Goal: Task Accomplishment & Management: Manage account settings

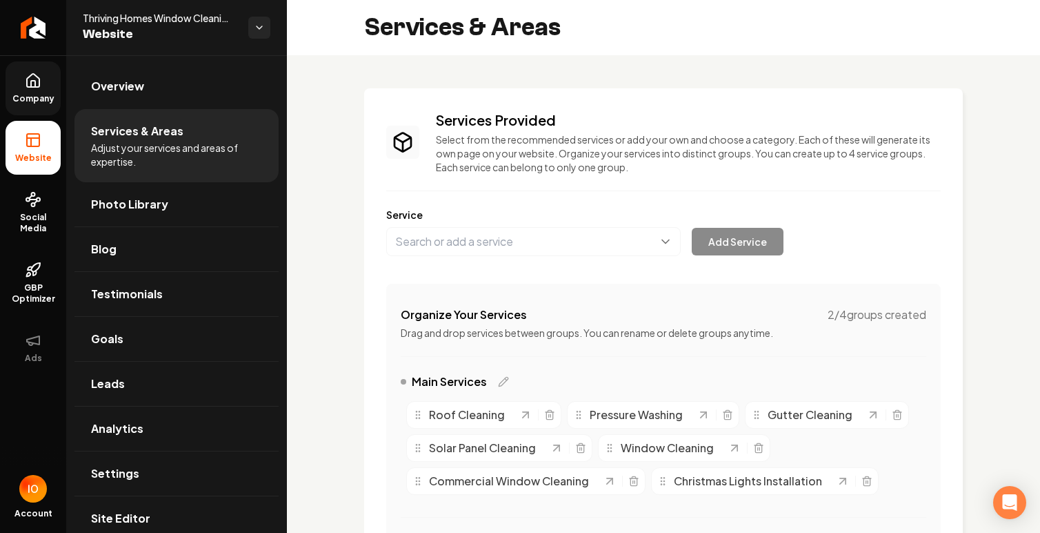
click at [31, 78] on icon at bounding box center [33, 80] width 17 height 17
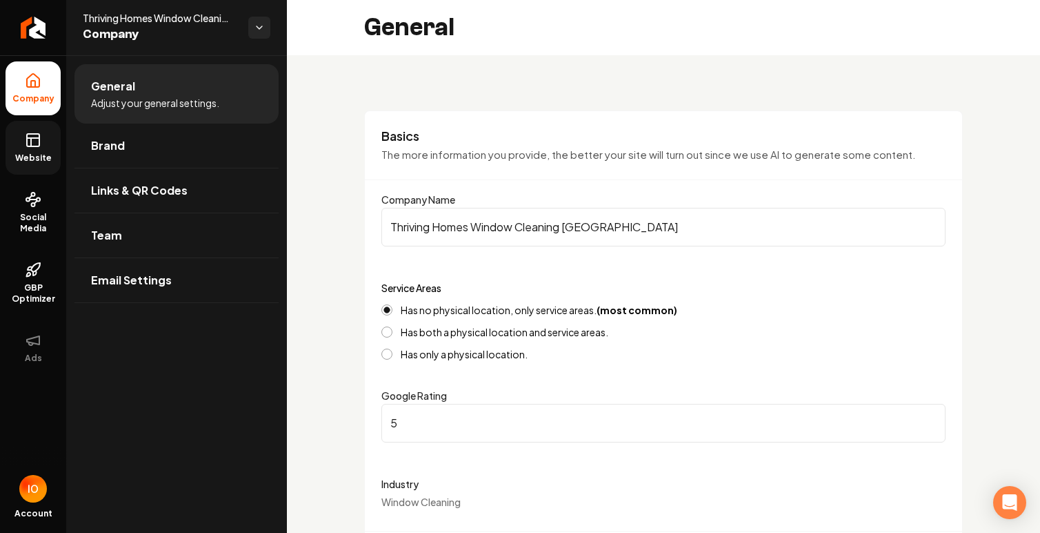
click at [26, 143] on icon at bounding box center [33, 140] width 17 height 17
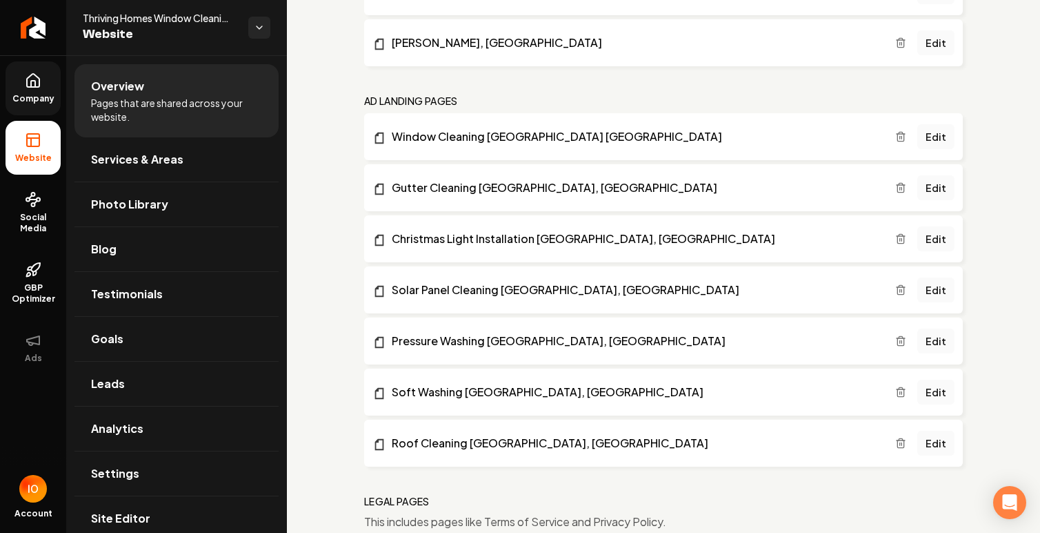
scroll to position [3300, 0]
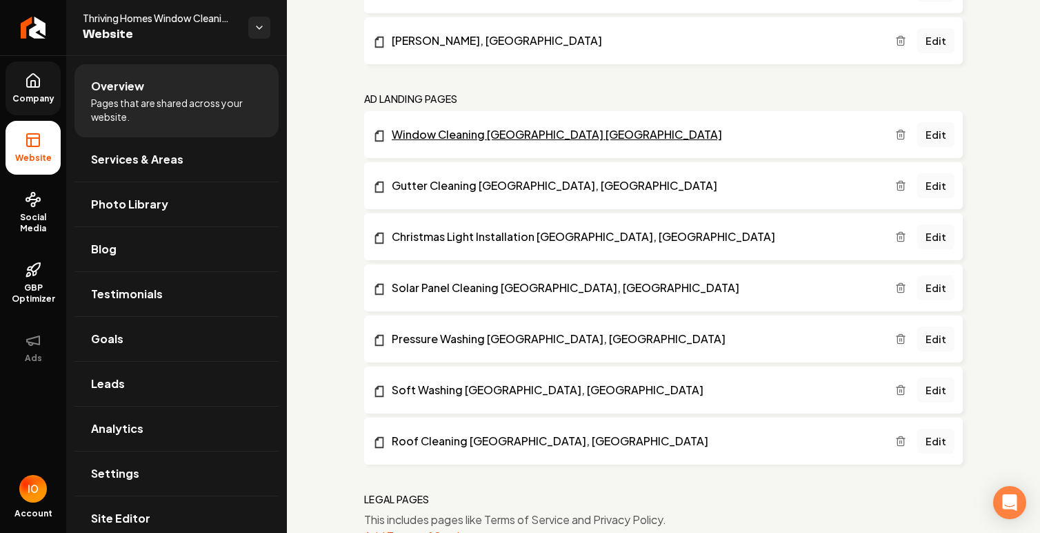
click at [543, 135] on link "Window Cleaning [GEOGRAPHIC_DATA] [GEOGRAPHIC_DATA]" at bounding box center [634, 134] width 523 height 17
click at [937, 141] on link "Edit" at bounding box center [936, 134] width 37 height 25
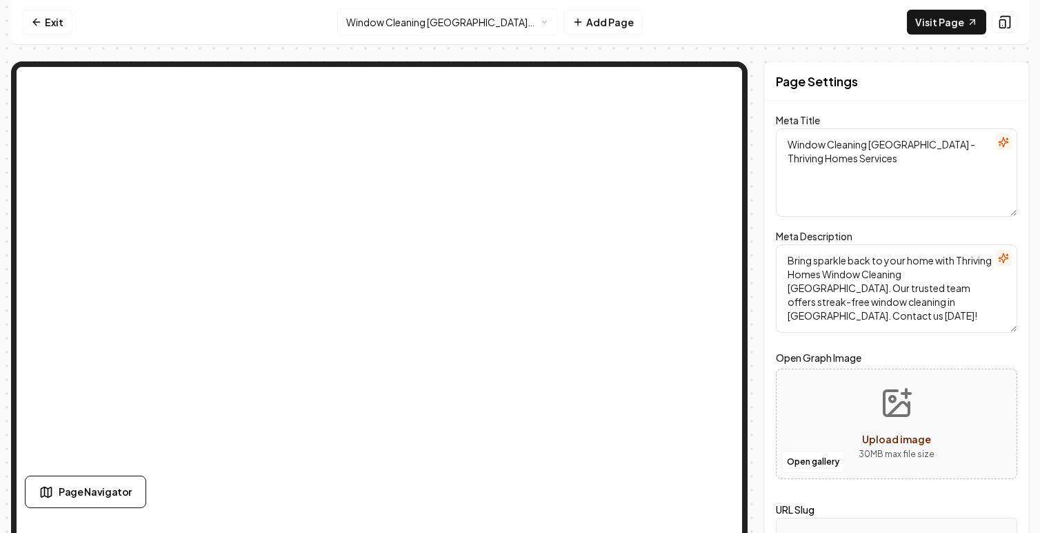
click at [937, 141] on textarea "Window Cleaning [GEOGRAPHIC_DATA] - Thriving Homes Services" at bounding box center [896, 172] width 241 height 88
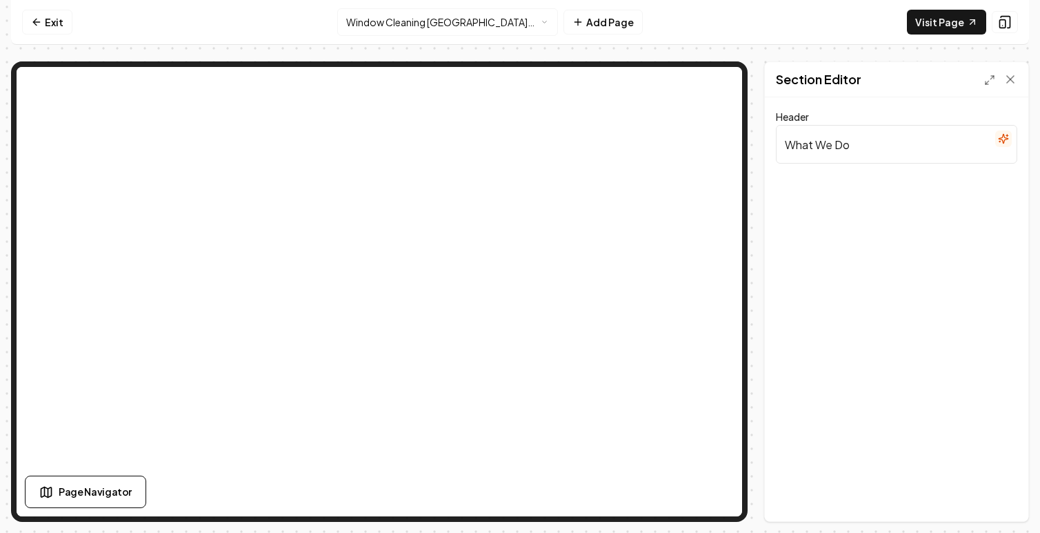
click at [831, 159] on input "What We Do" at bounding box center [896, 144] width 241 height 39
click at [994, 81] on icon at bounding box center [989, 80] width 11 height 11
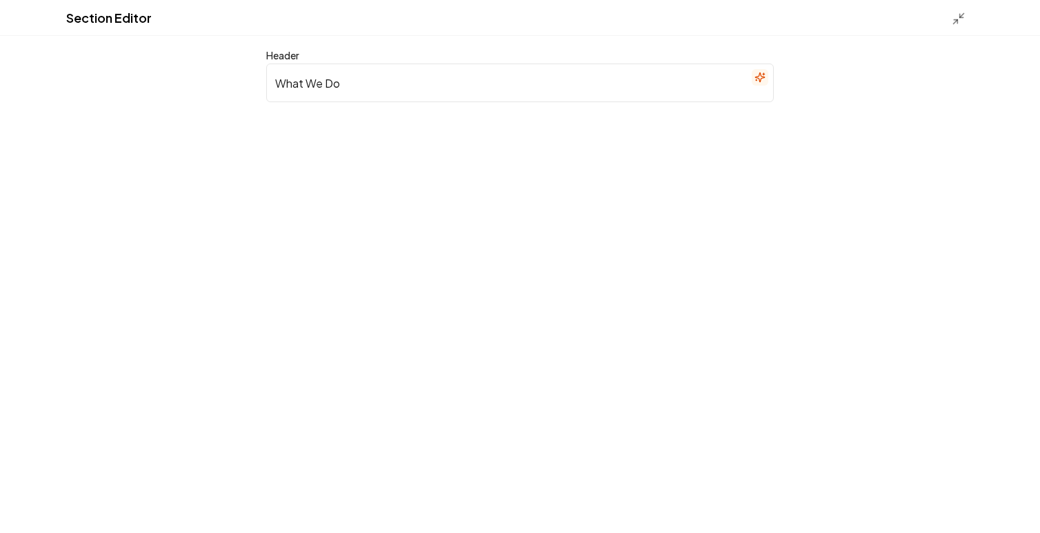
click at [966, 14] on div at bounding box center [963, 17] width 22 height 15
click at [961, 17] on line at bounding box center [962, 15] width 4 height 4
